Goal: Task Accomplishment & Management: Complete application form

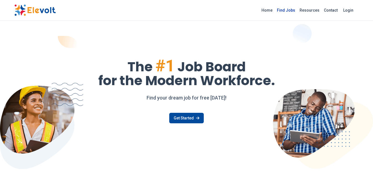
drag, startPoint x: 0, startPoint y: 0, endPoint x: 288, endPoint y: 12, distance: 288.4
click at [288, 12] on link "Find Jobs" at bounding box center [286, 10] width 23 height 9
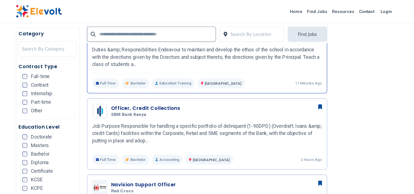
scroll to position [193, 0]
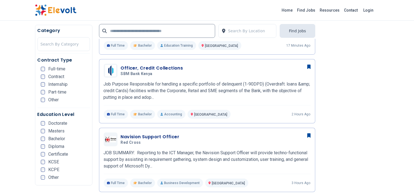
drag, startPoint x: 371, startPoint y: 0, endPoint x: 18, endPoint y: 92, distance: 364.4
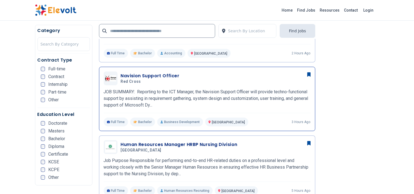
scroll to position [254, 0]
click at [161, 73] on h3 "Navision Support Officer" at bounding box center [150, 75] width 59 height 7
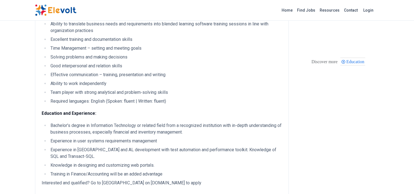
scroll to position [307, 0]
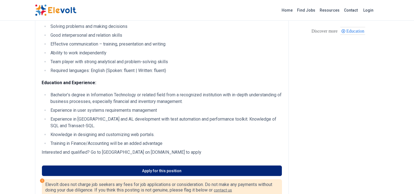
click at [175, 169] on link "Apply for this position" at bounding box center [162, 171] width 240 height 10
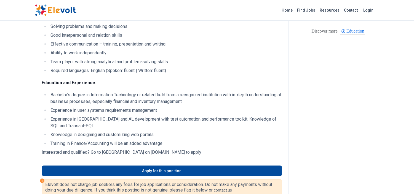
scroll to position [277, 0]
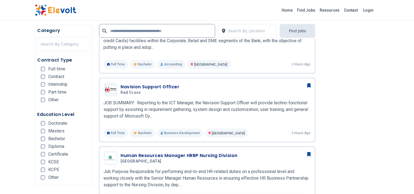
scroll to position [245, 0]
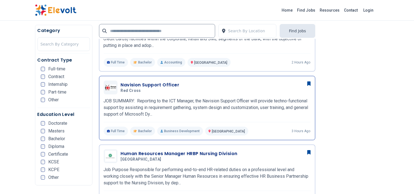
click at [128, 83] on h3 "Navision Support Officer" at bounding box center [150, 85] width 59 height 7
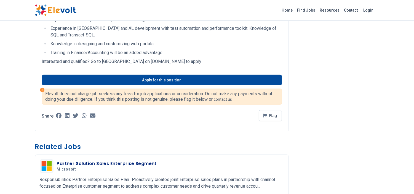
scroll to position [399, 0]
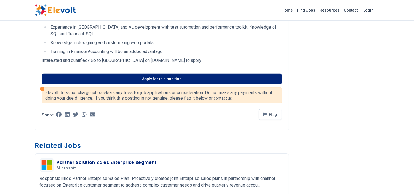
click at [150, 81] on link "Apply for this position" at bounding box center [162, 79] width 240 height 10
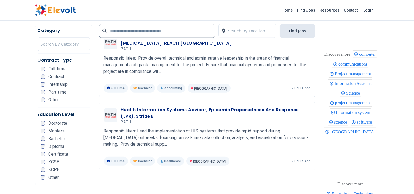
scroll to position [981, 0]
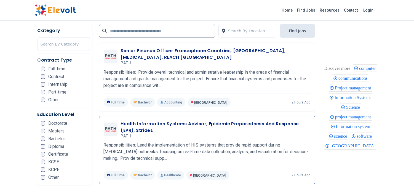
click at [165, 125] on h3 "Health Information Systems Advisor, Epidemic Preparedness And Response (EPR), S…" at bounding box center [216, 127] width 190 height 13
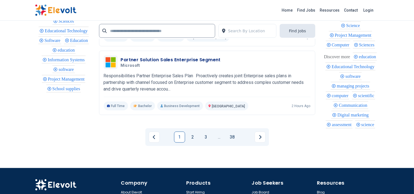
scroll to position [1227, 0]
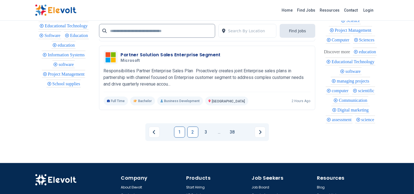
click at [192, 131] on link "2" at bounding box center [192, 132] width 11 height 11
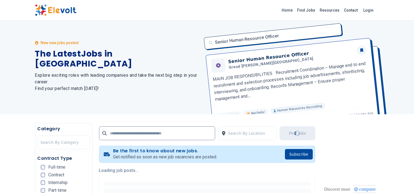
scroll to position [0, 0]
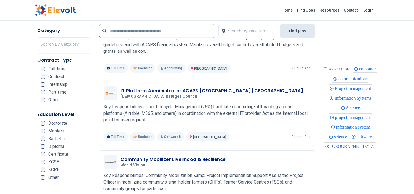
scroll to position [276, 0]
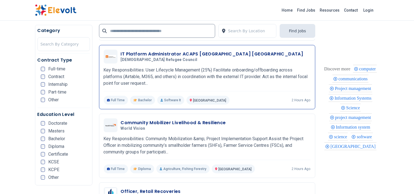
click at [177, 54] on h3 "IT Platform Administrator ACAPS [GEOGRAPHIC_DATA] [GEOGRAPHIC_DATA]" at bounding box center [212, 54] width 183 height 7
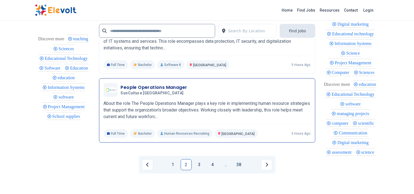
scroll to position [1104, 0]
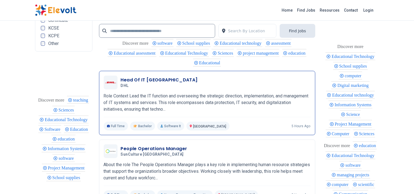
click at [147, 82] on h3 "Head Of IT Kenya" at bounding box center [159, 80] width 77 height 7
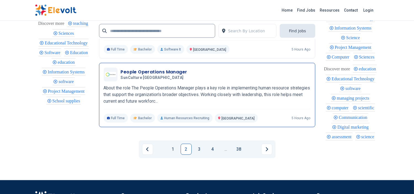
scroll to position [1246, 0]
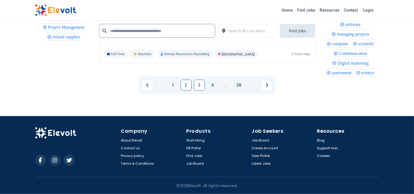
click at [200, 85] on link "3" at bounding box center [199, 85] width 11 height 11
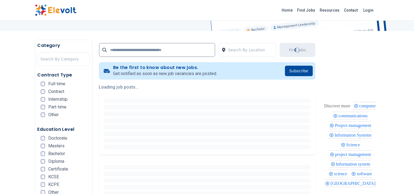
scroll to position [92, 0]
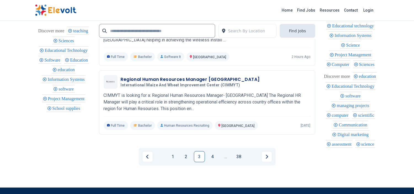
scroll to position [1196, 0]
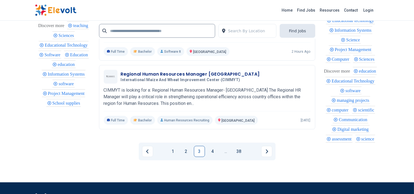
click at [212, 157] on link "4" at bounding box center [212, 151] width 11 height 11
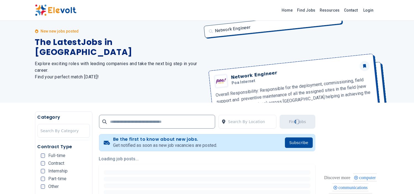
scroll to position [0, 0]
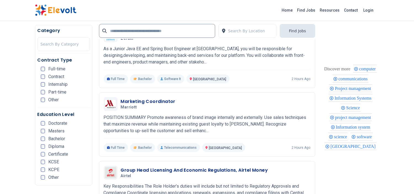
scroll to position [644, 0]
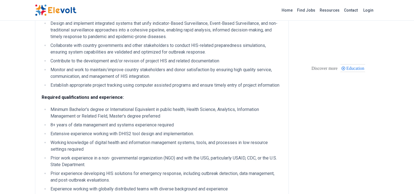
scroll to position [184, 0]
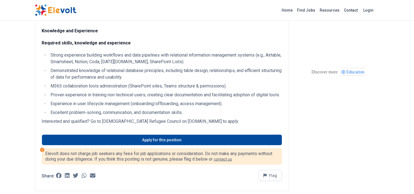
scroll to position [276, 0]
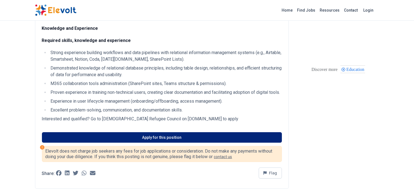
click at [164, 143] on link "Apply for this position" at bounding box center [162, 137] width 240 height 10
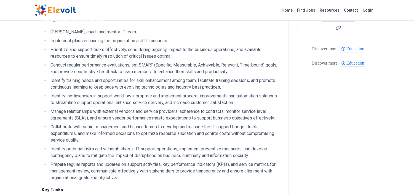
scroll to position [123, 0]
